Goal: Complete application form

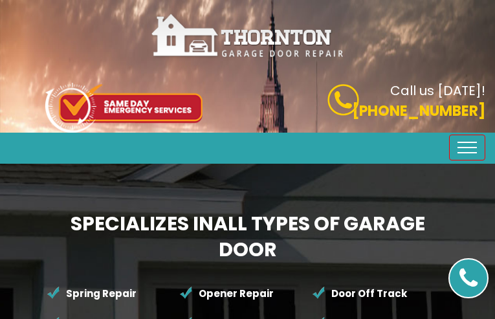
type input "gHCtZVPVKRZx"
type input "3775715534"
type input "[EMAIL_ADDRESS][DOMAIN_NAME]"
type input "yuQOcfXz"
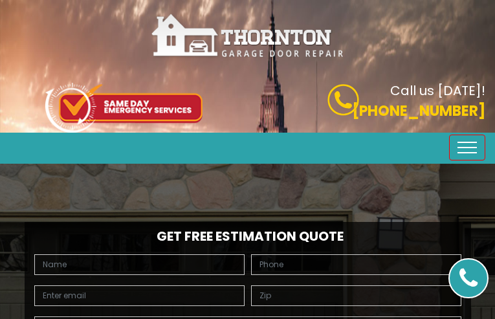
type input "AVrvaKvem"
type input "2653563734"
type input "[EMAIL_ADDRESS][DOMAIN_NAME]"
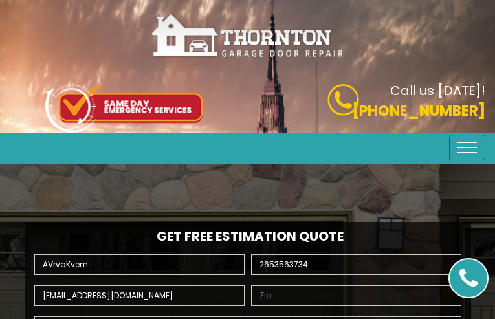
type input "XgzZSsLDXoVKzHEf"
